Goal: Find contact information: Find contact information

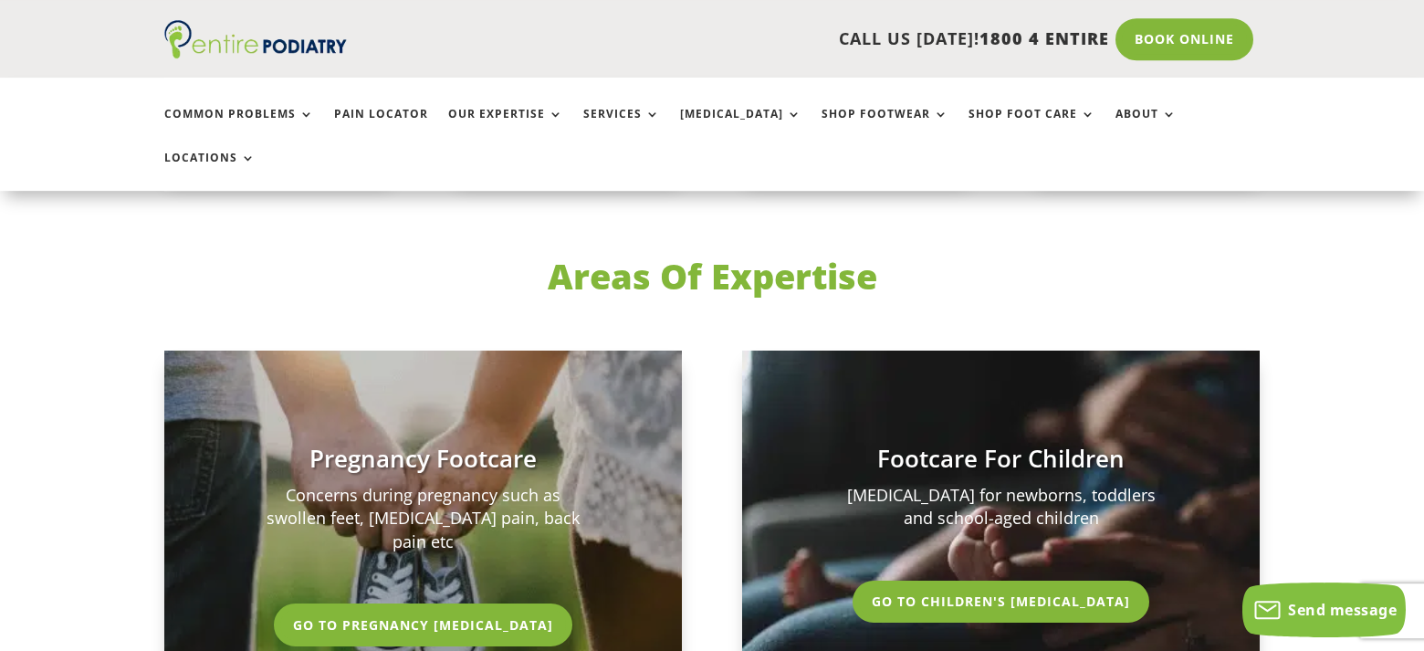
scroll to position [3224, 0]
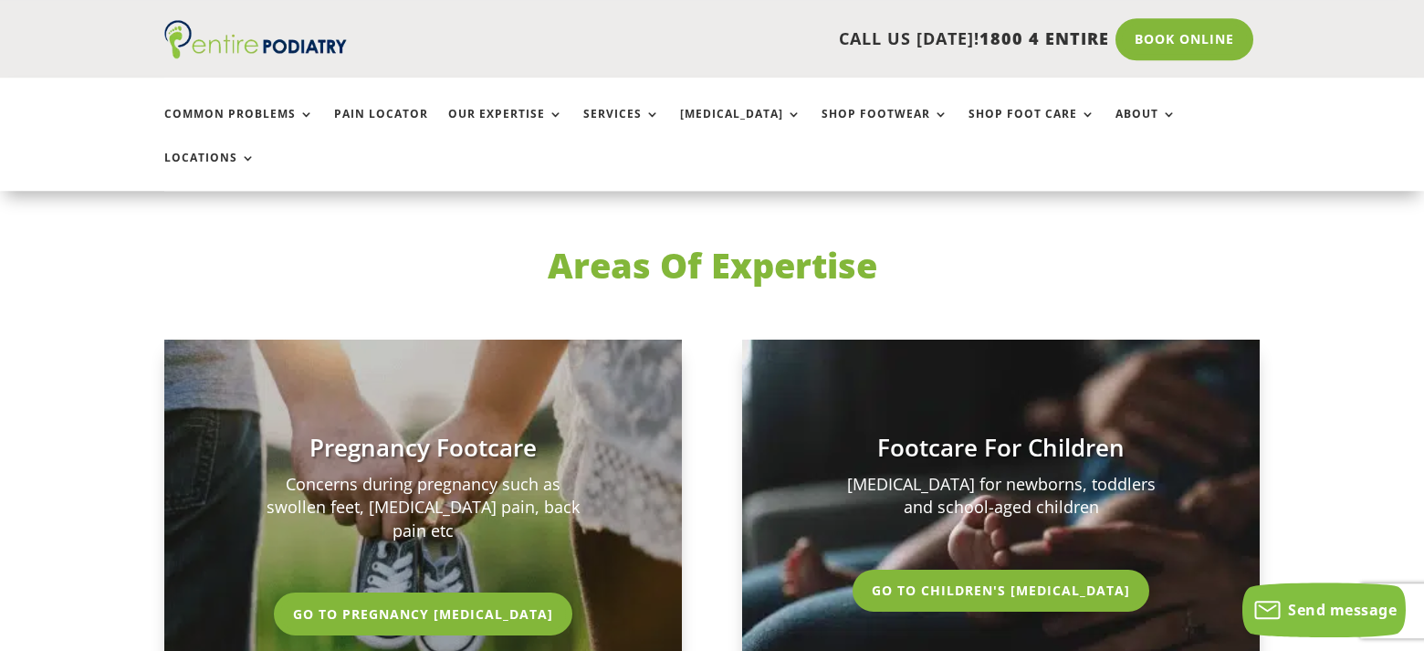
drag, startPoint x: 1419, startPoint y: 68, endPoint x: 1382, endPoint y: 247, distance: 182.6
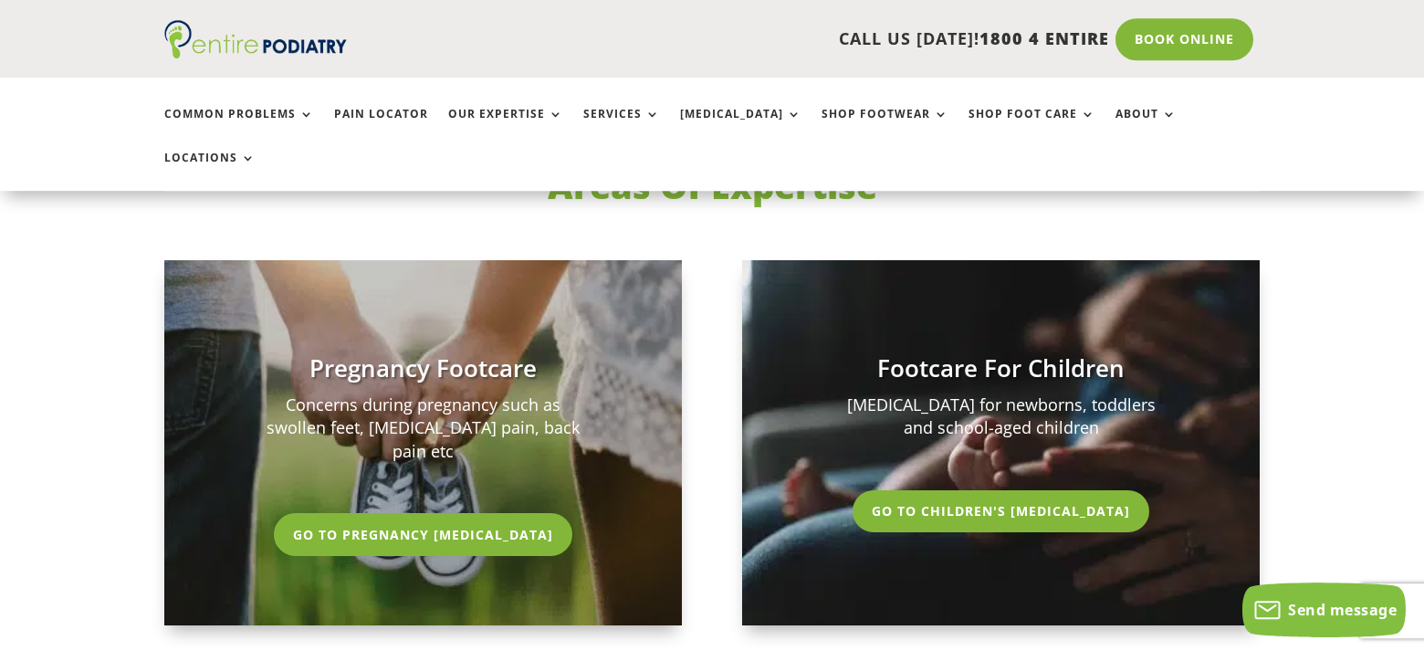
drag, startPoint x: 1382, startPoint y: 255, endPoint x: 1381, endPoint y: 270, distance: 15.5
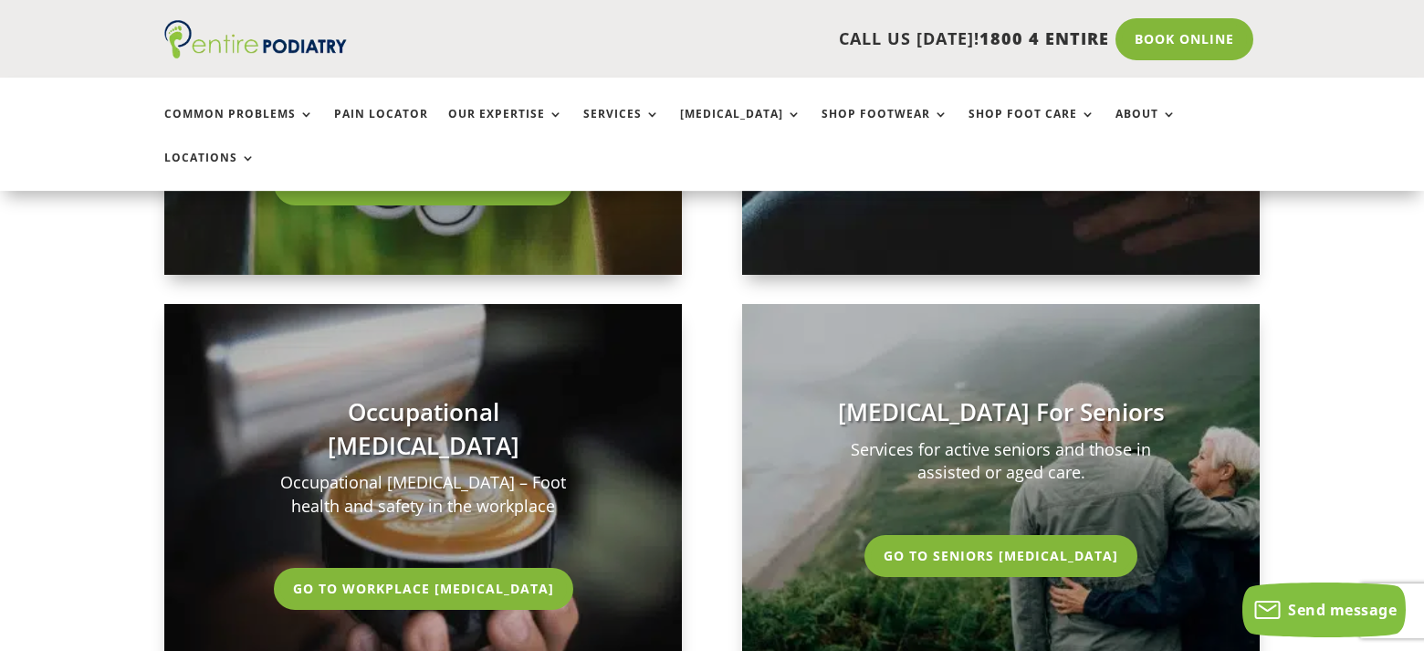
scroll to position [3643, 0]
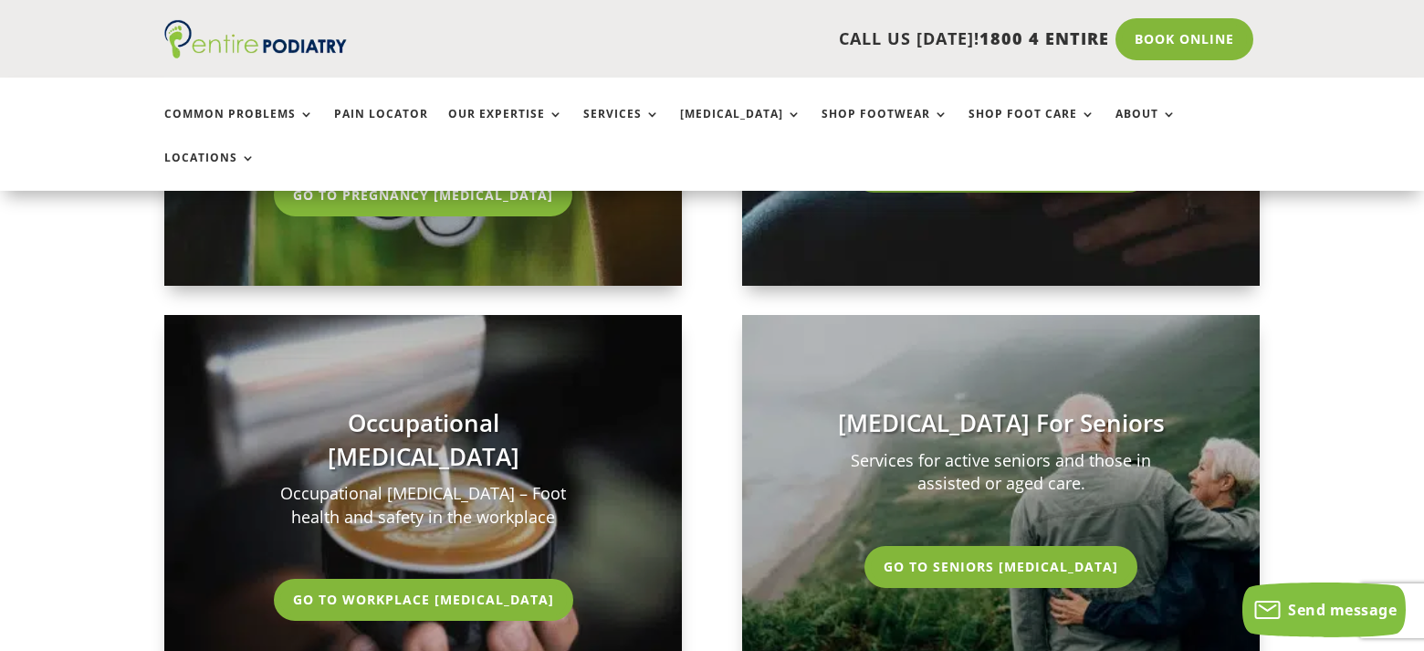
click at [975, 546] on link "Go To Seniors Podiatry" at bounding box center [1001, 567] width 282 height 42
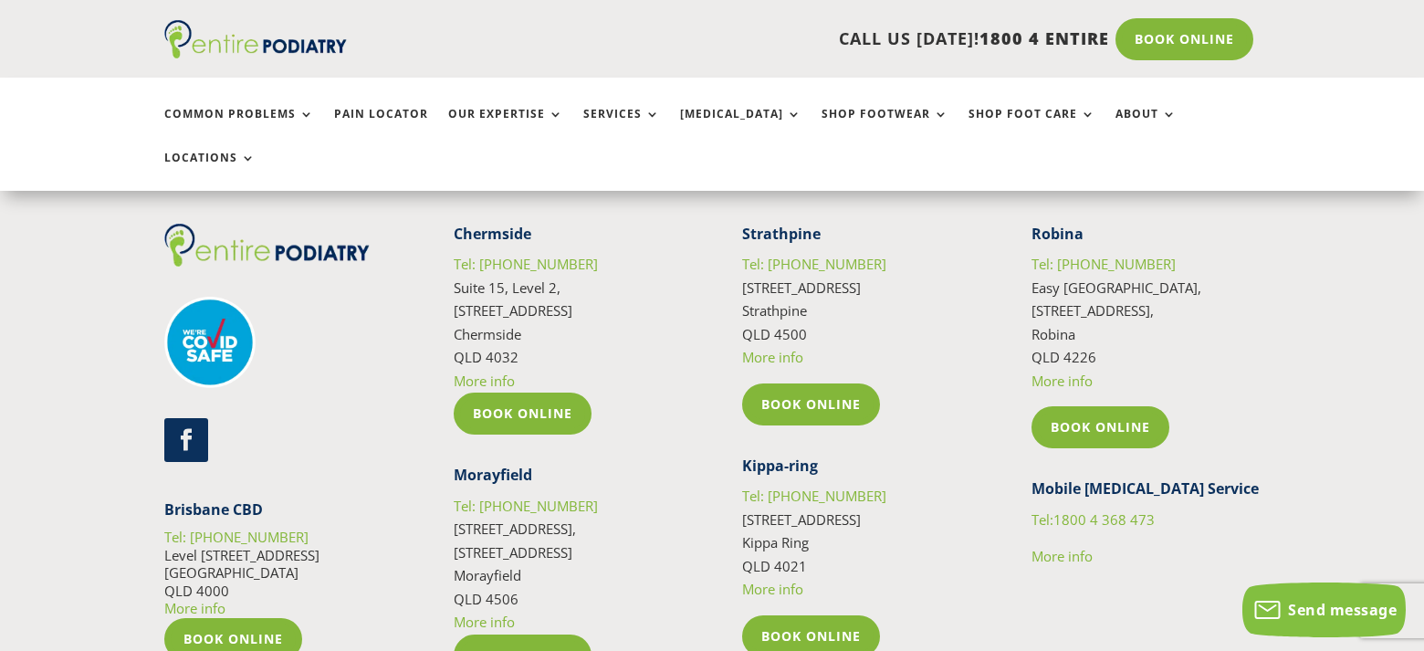
scroll to position [3008, 0]
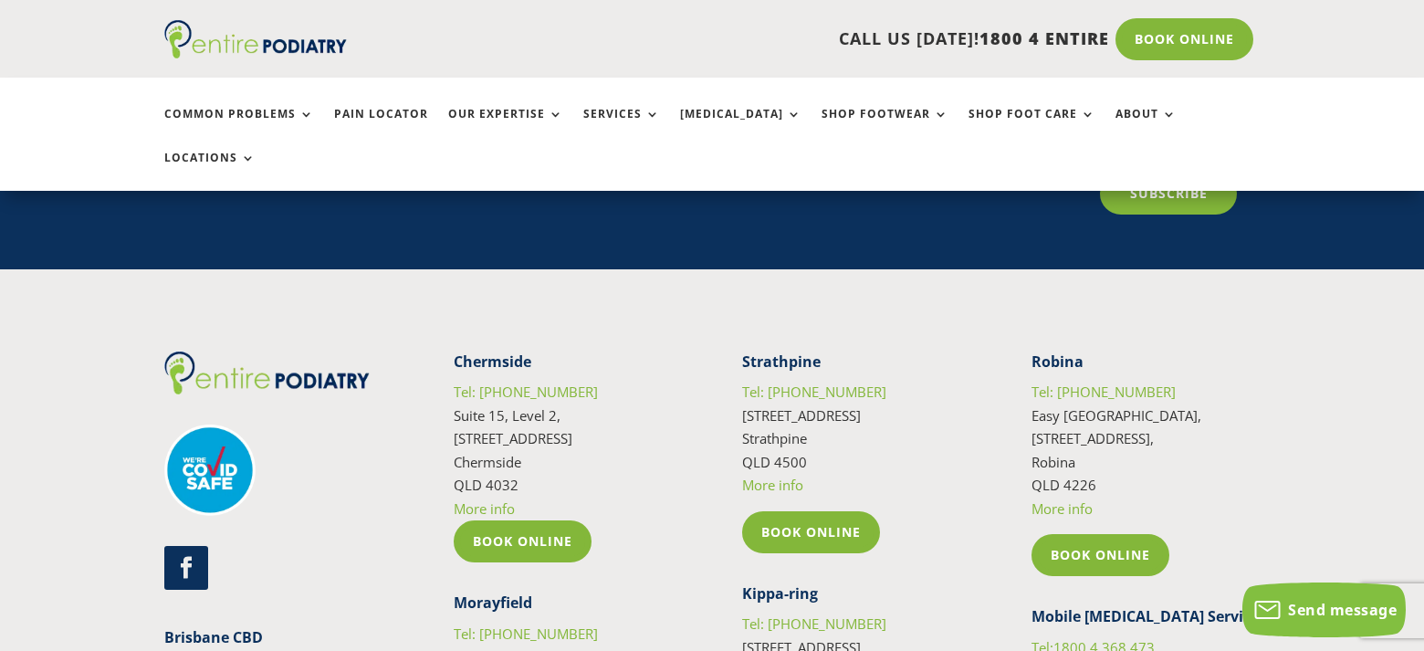
click at [1068, 499] on link "More info" at bounding box center [1062, 508] width 61 height 18
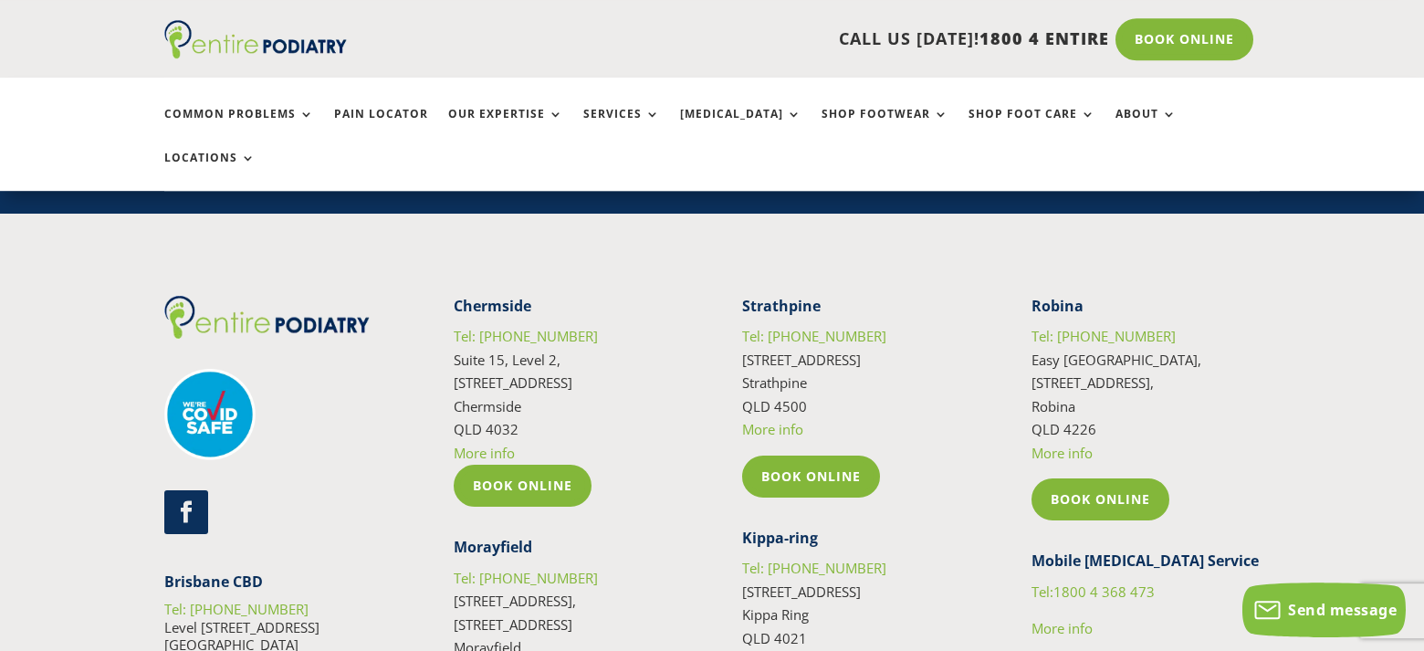
scroll to position [7285, 0]
